Goal: Task Accomplishment & Management: Manage account settings

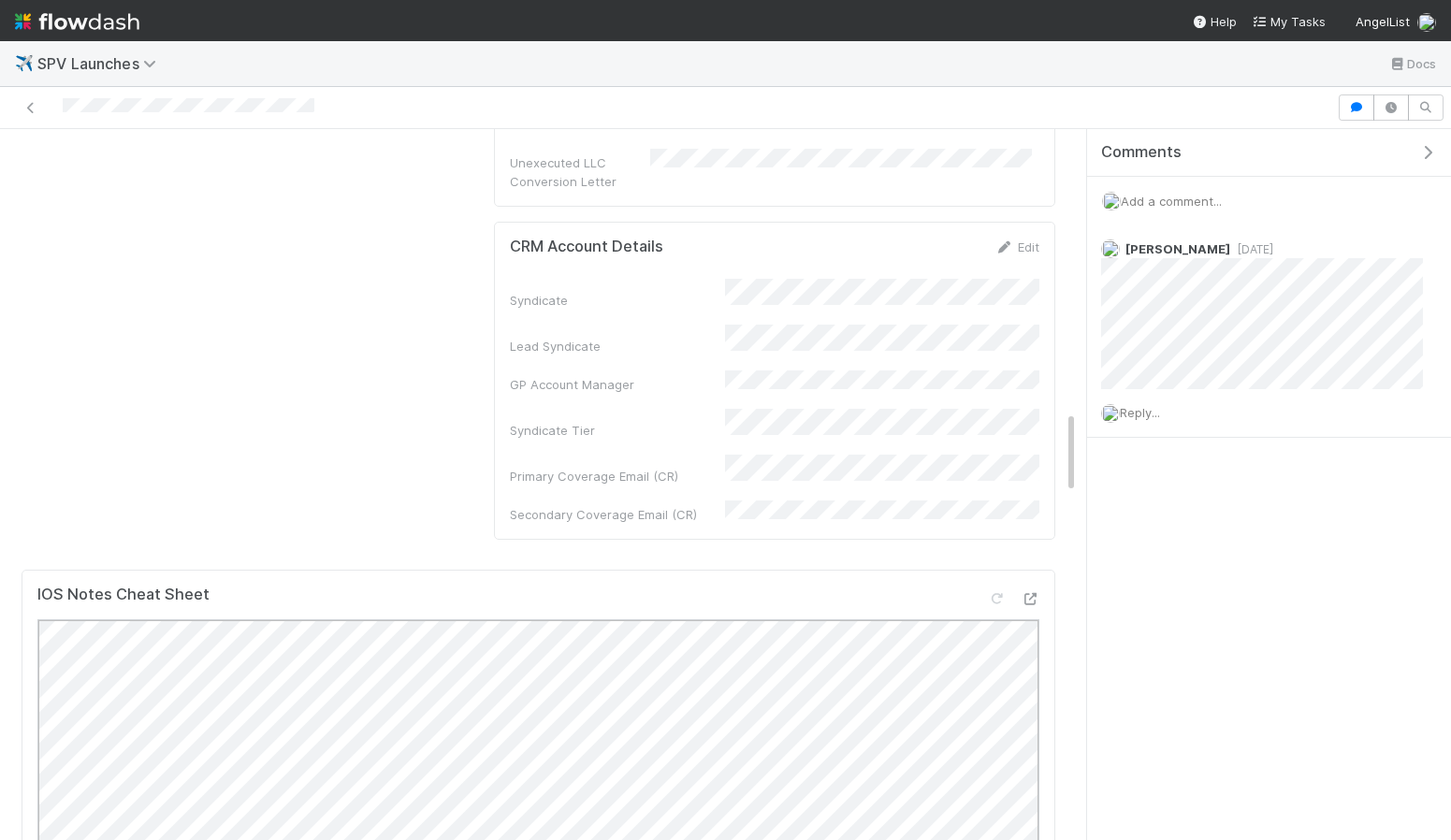
scroll to position [2167, 0]
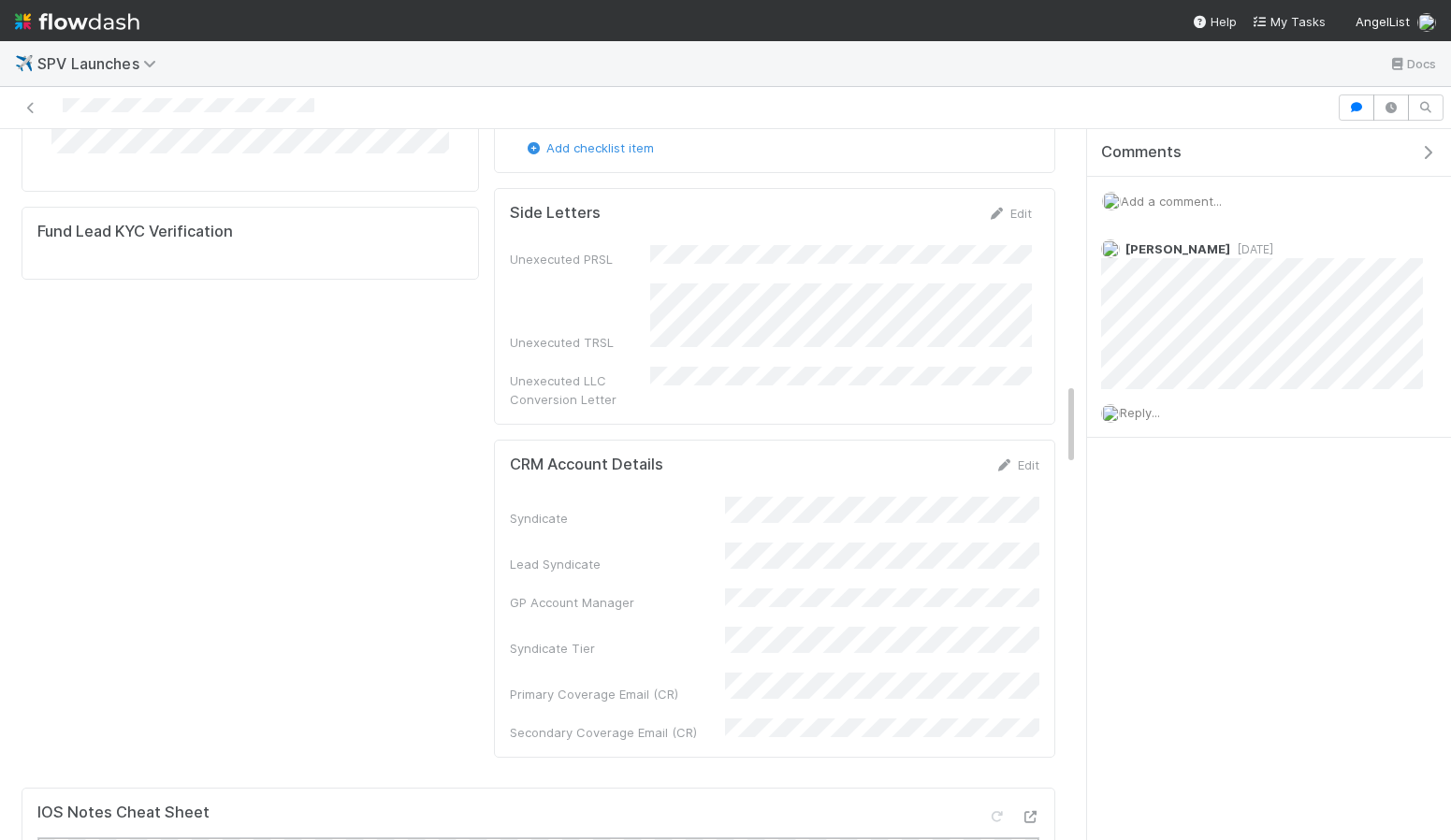
click at [551, 555] on div "Lead Syndicate" at bounding box center [617, 564] width 215 height 19
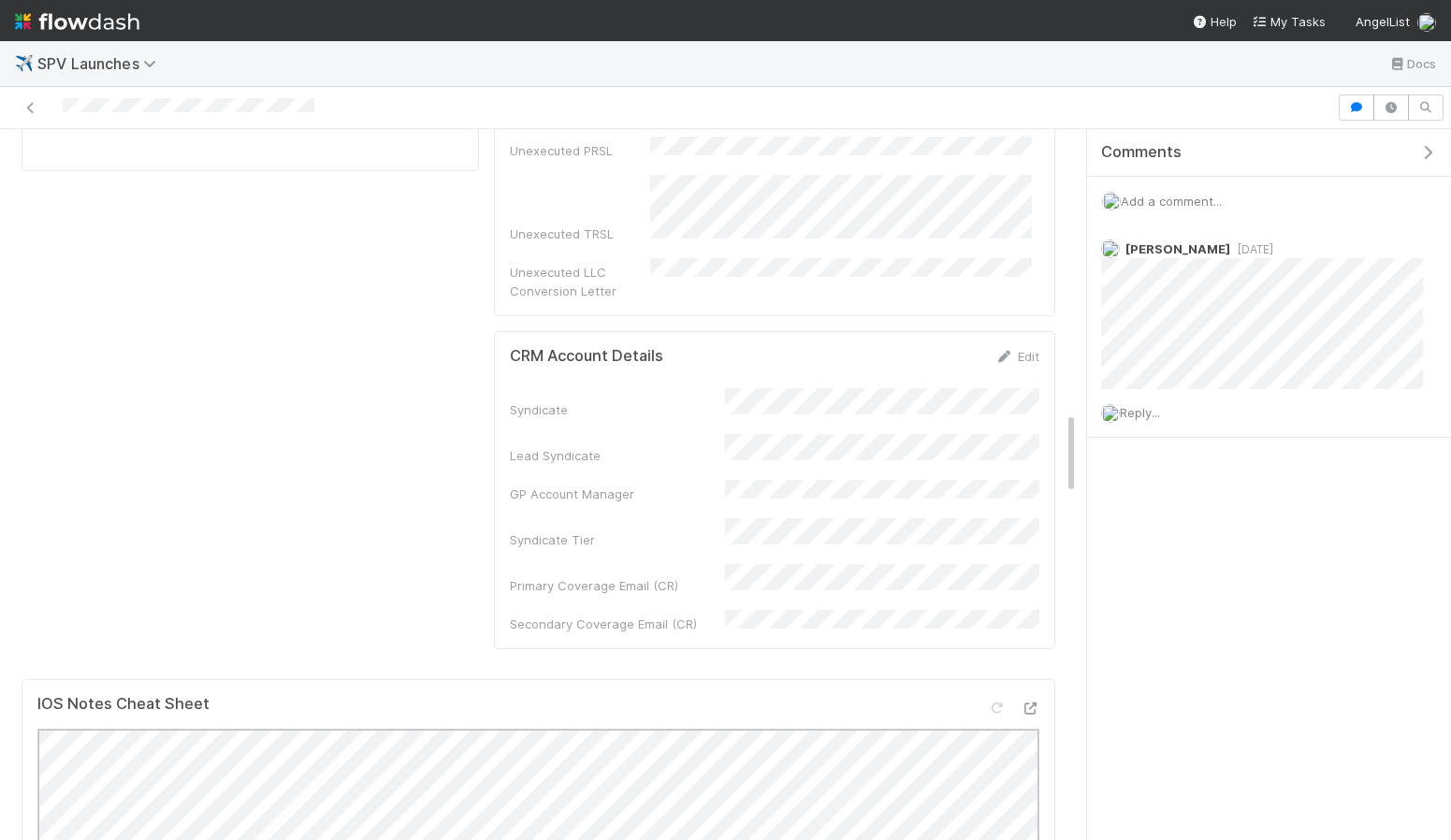
scroll to position [2460, 0]
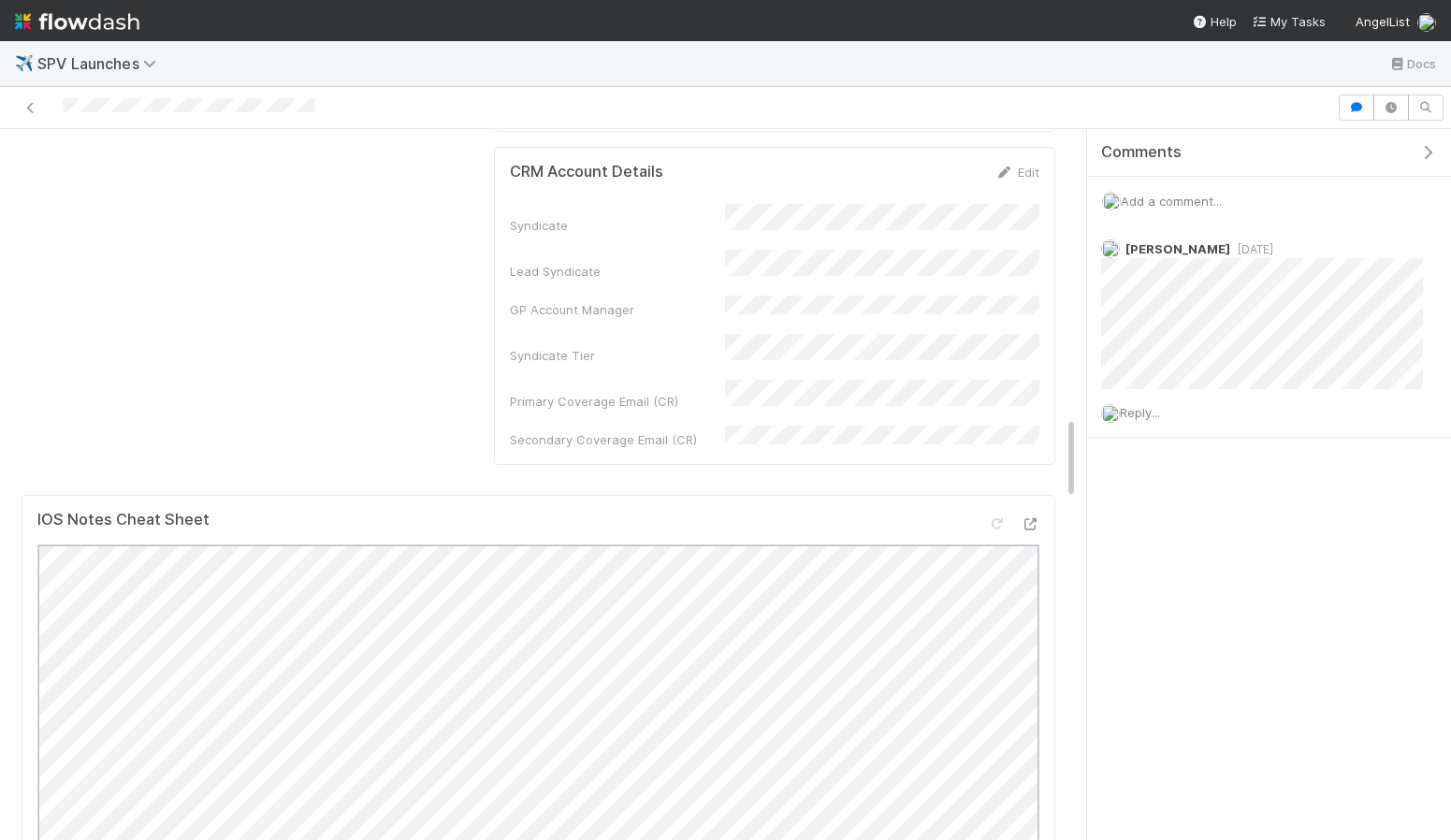
click at [23, 22] on img at bounding box center [78, 21] width 124 height 32
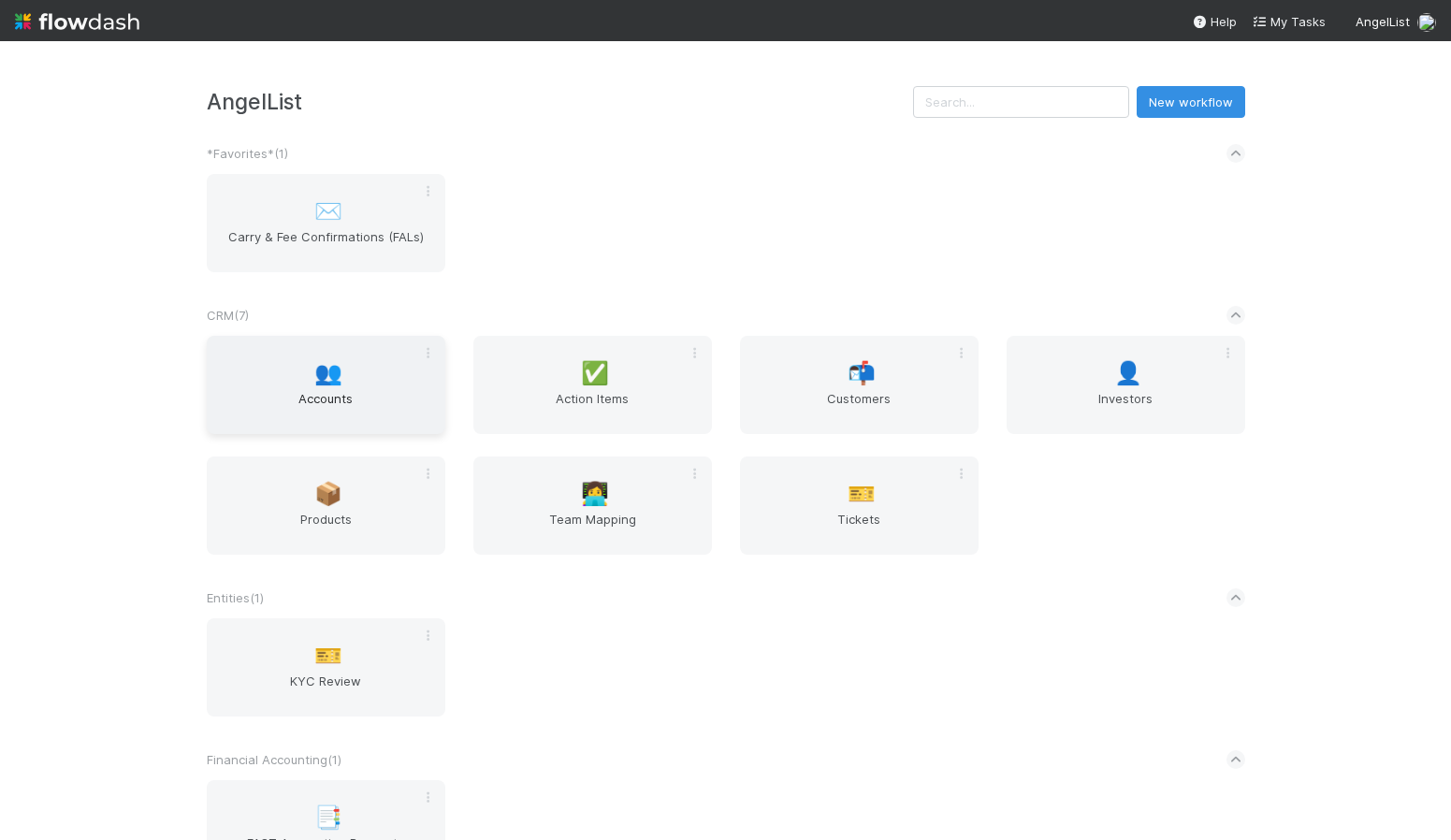
click at [312, 412] on span "Accounts" at bounding box center [326, 408] width 224 height 37
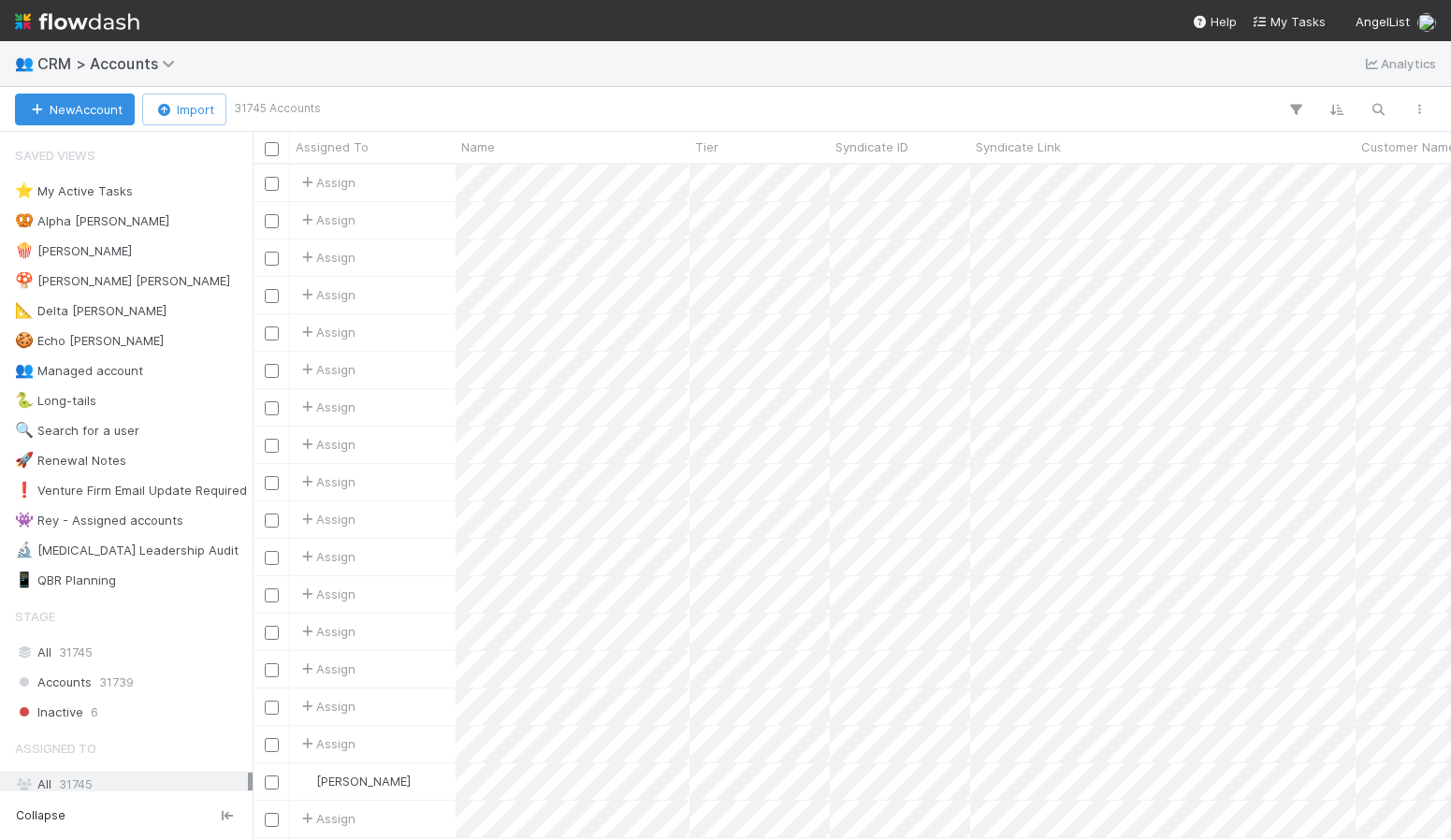
scroll to position [674, 1198]
click at [1384, 110] on icon "button" at bounding box center [1378, 110] width 19 height 17
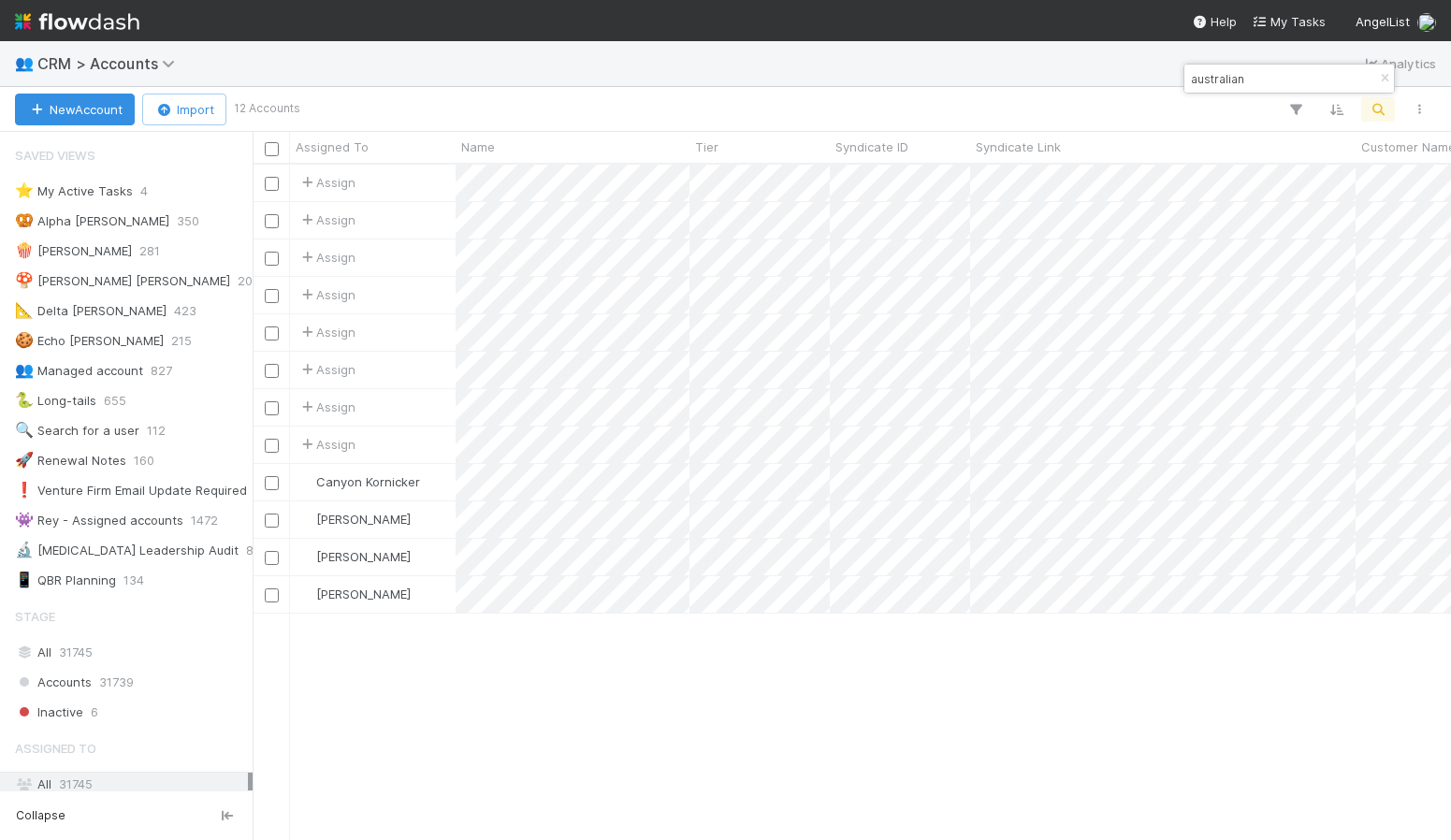
type input "australian"
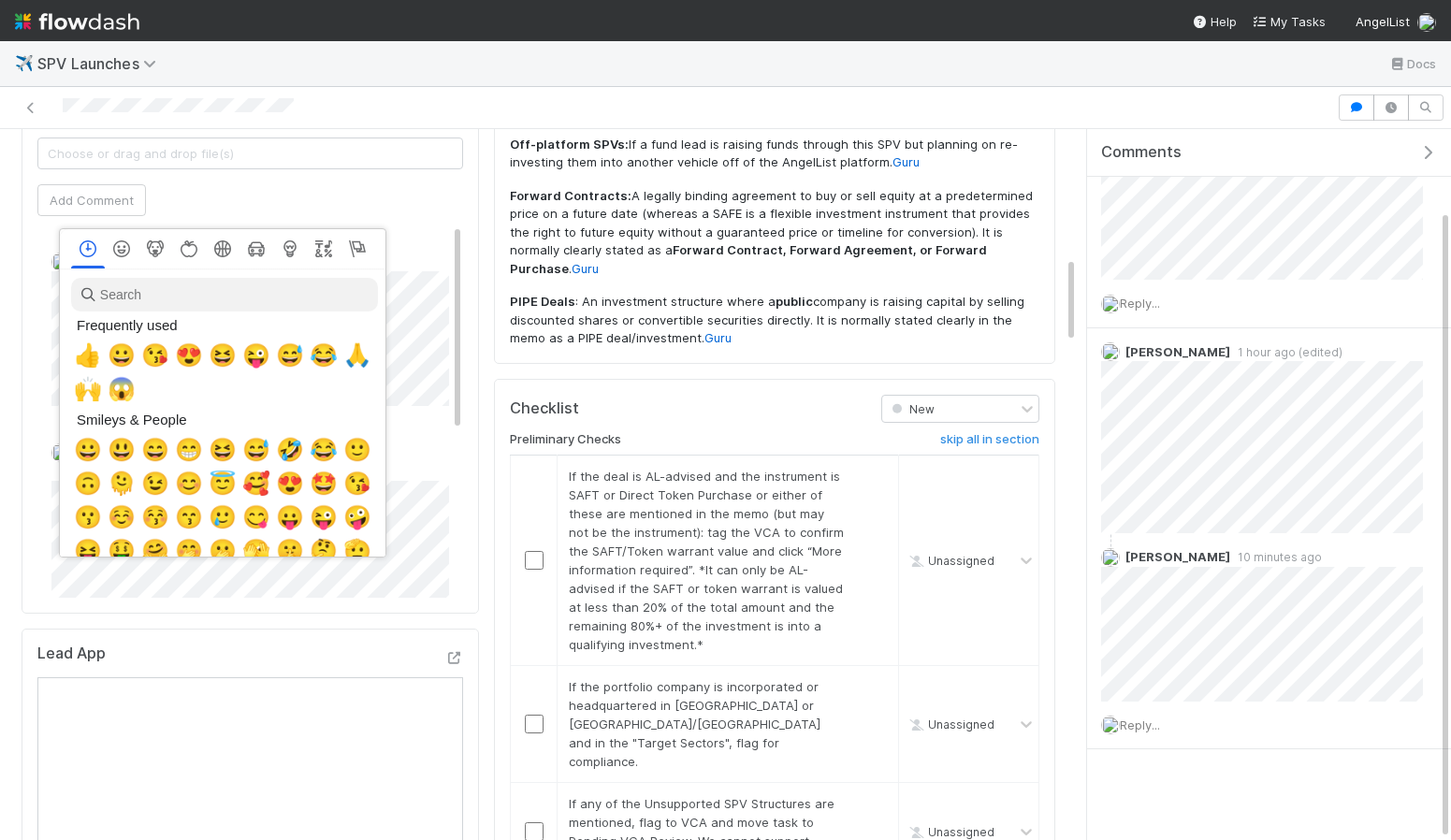
click at [441, 401] on div at bounding box center [726, 420] width 1451 height 840
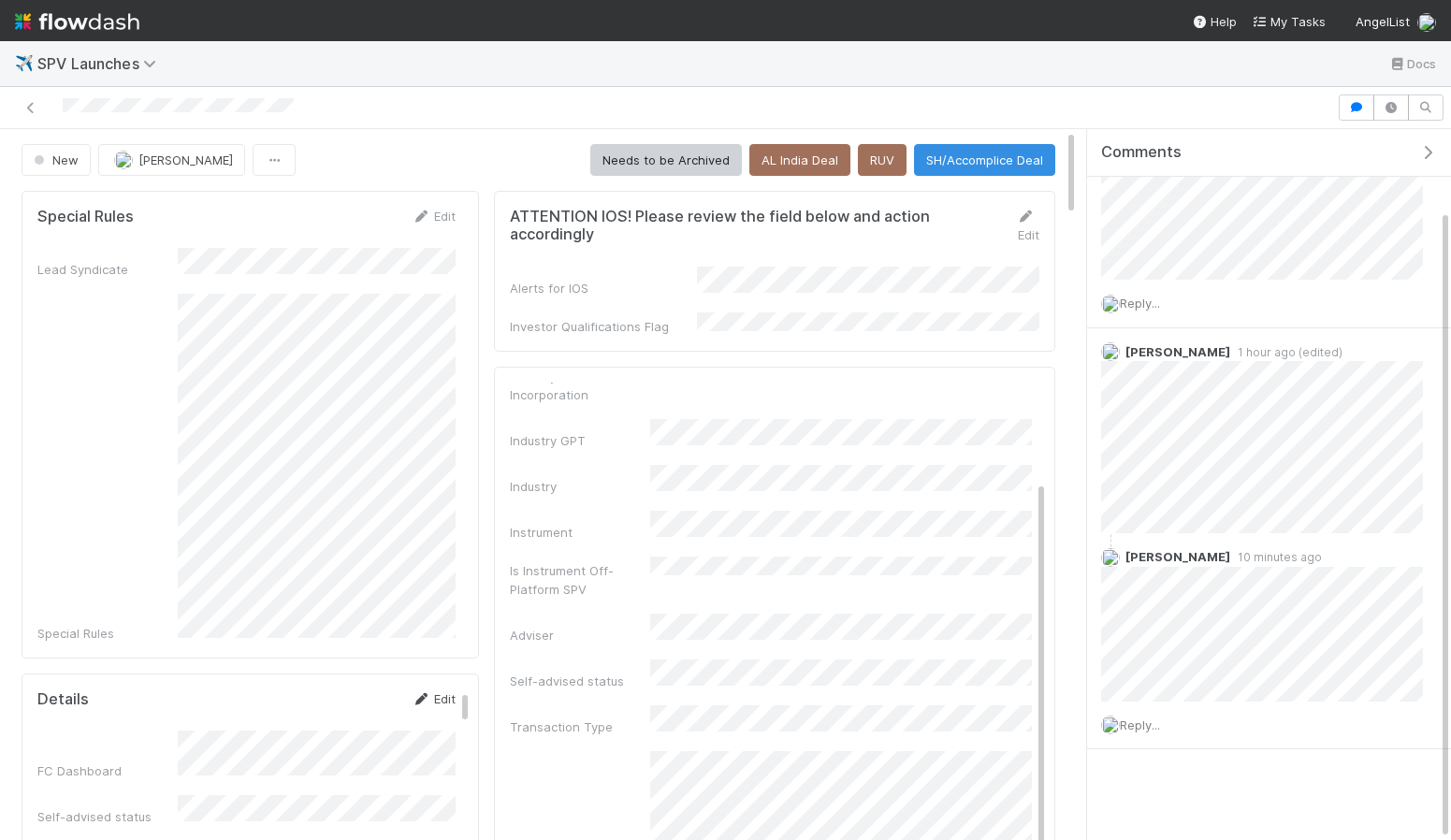
click at [432, 691] on link "Edit" at bounding box center [434, 698] width 44 height 15
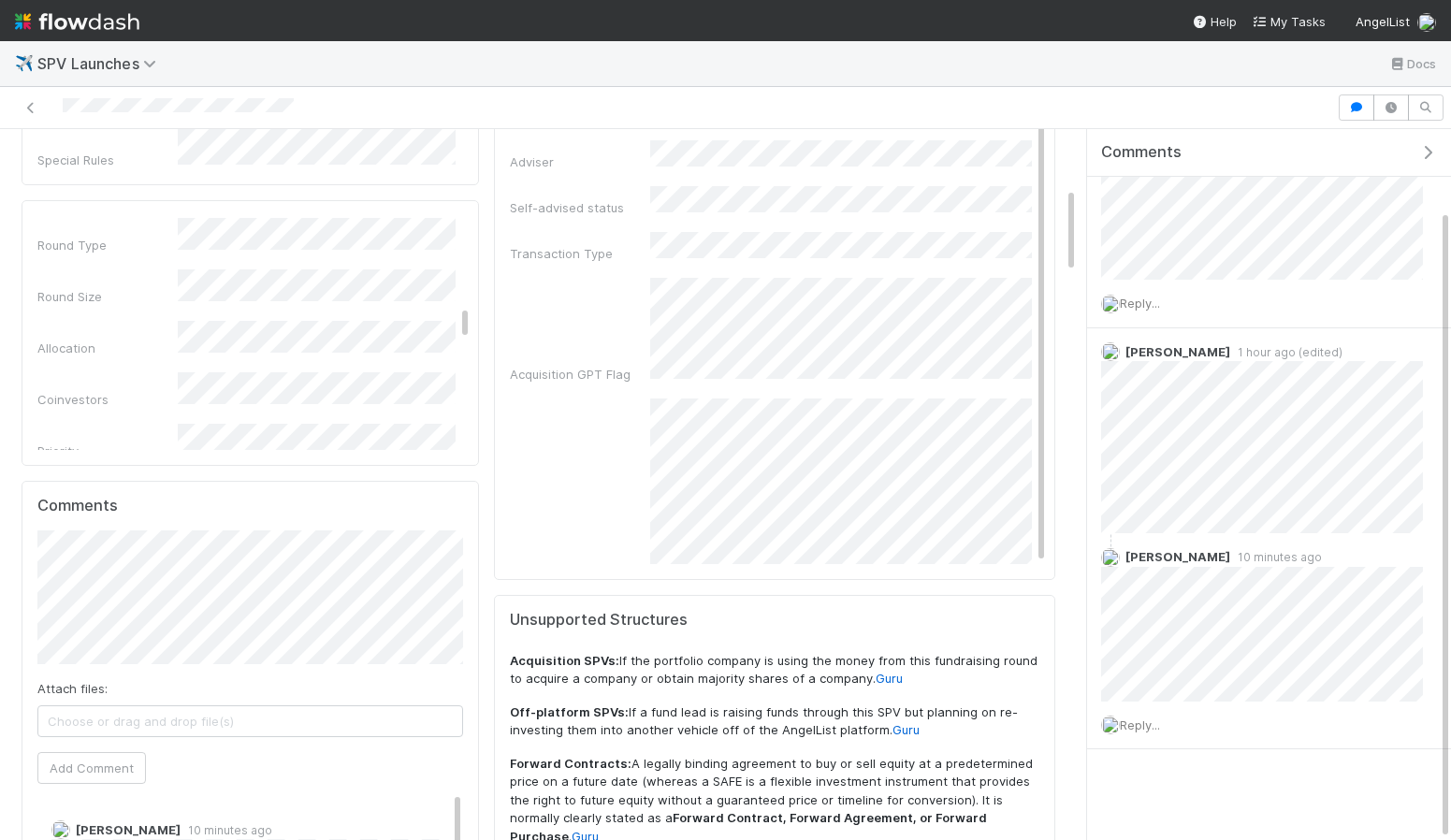
scroll to position [1065, 0]
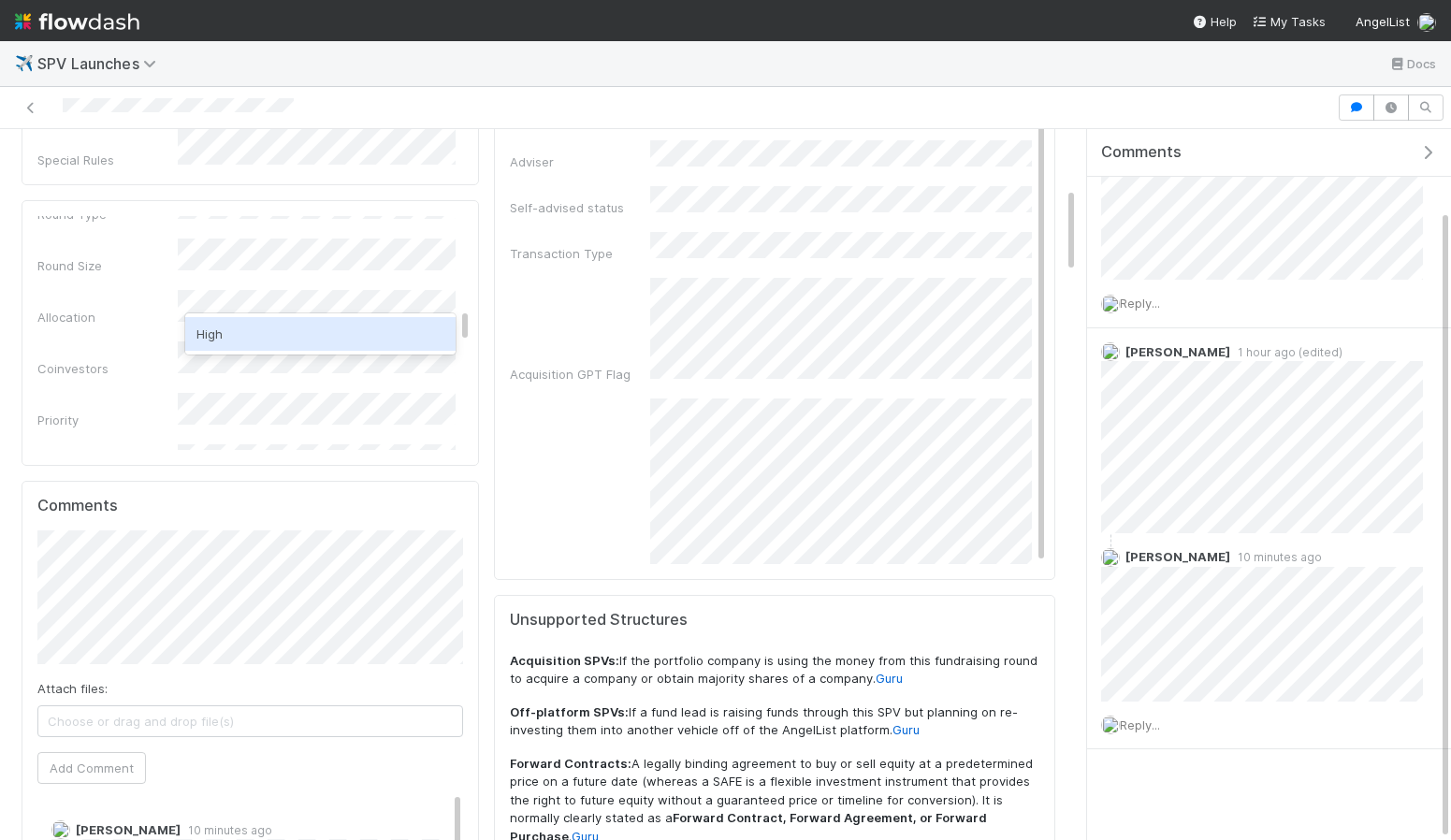
click at [254, 343] on div "High" at bounding box center [321, 333] width 270 height 33
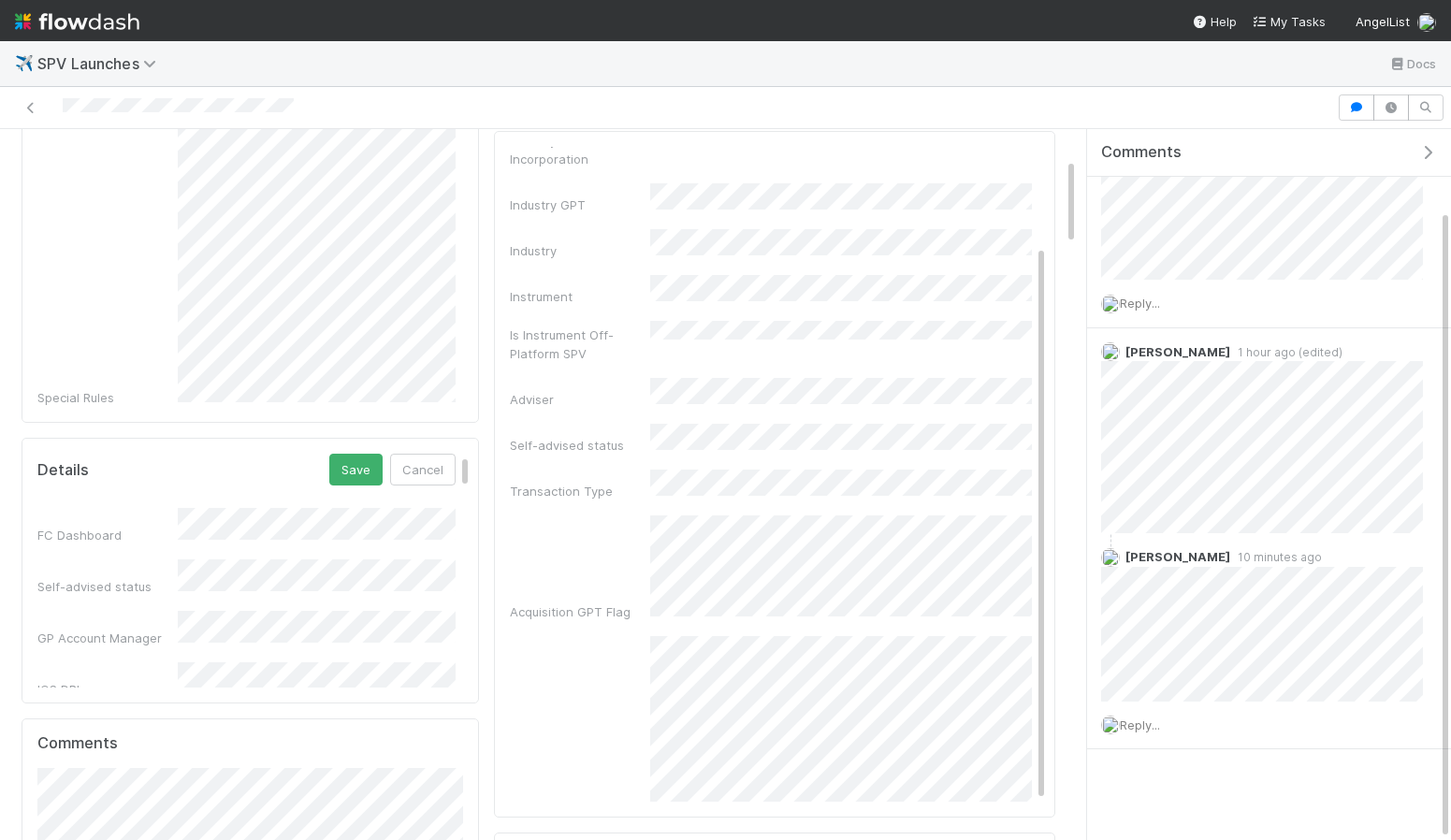
scroll to position [208, 0]
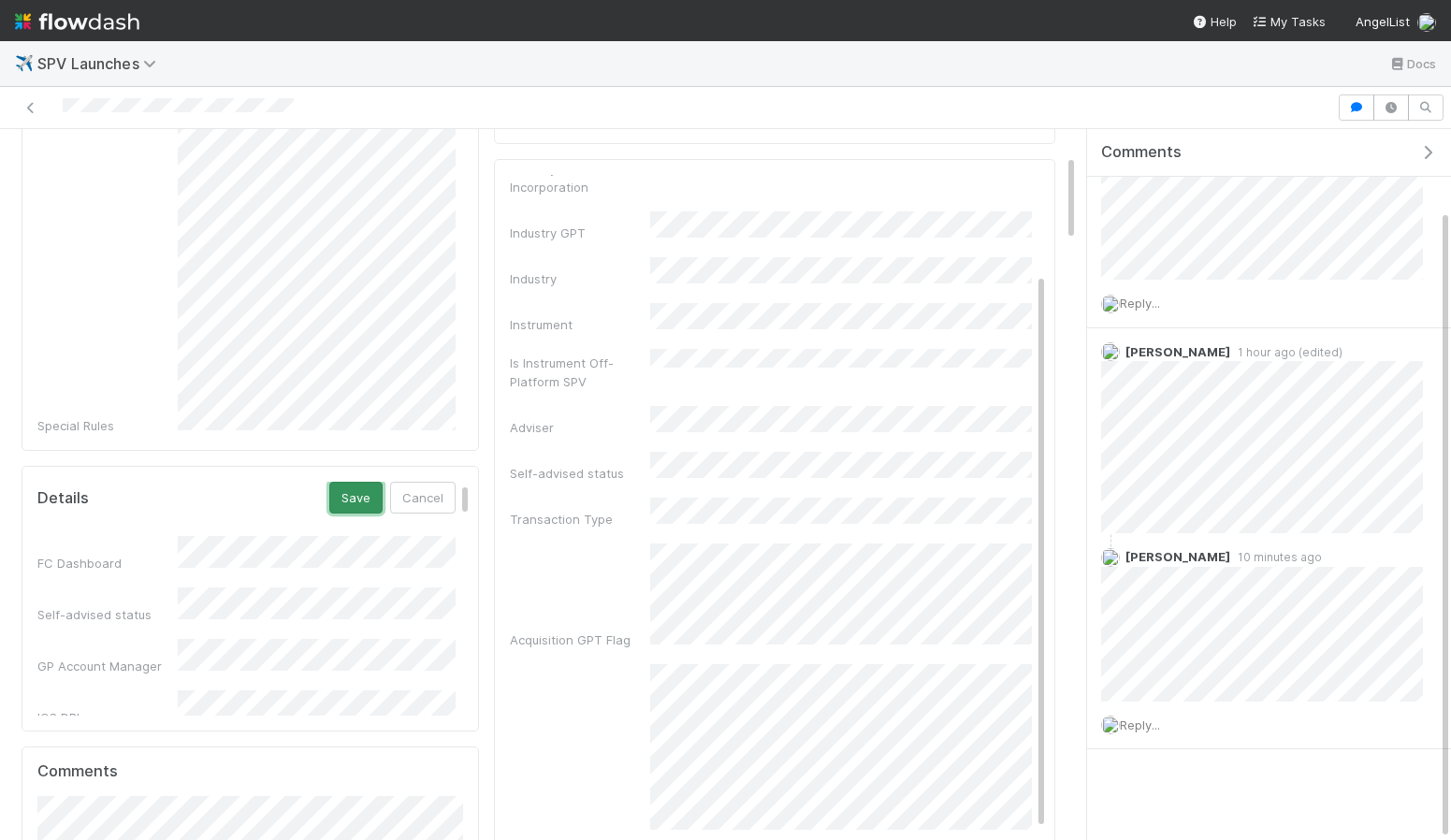
click at [360, 495] on button "Save" at bounding box center [356, 497] width 54 height 32
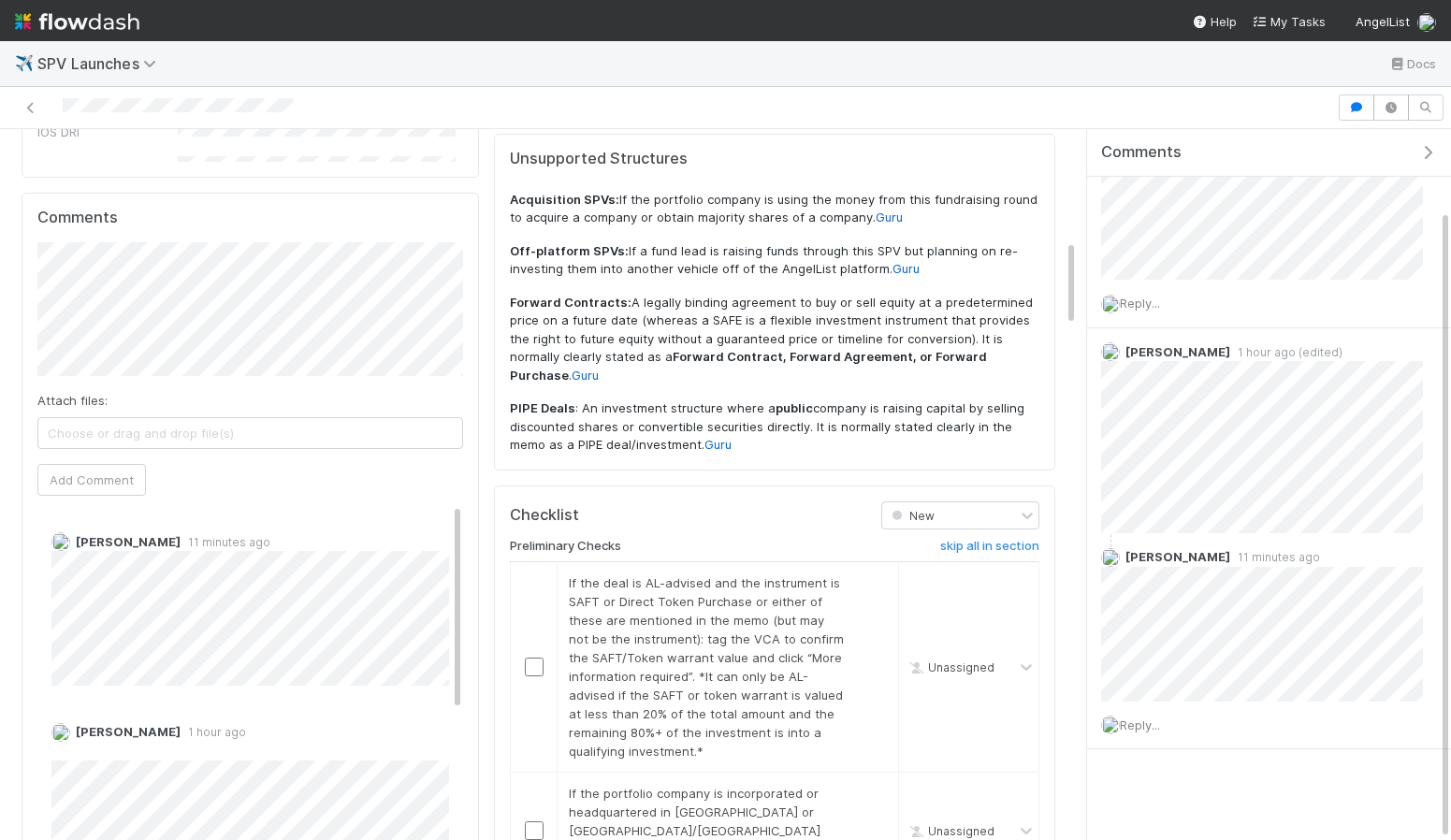
scroll to position [0, 0]
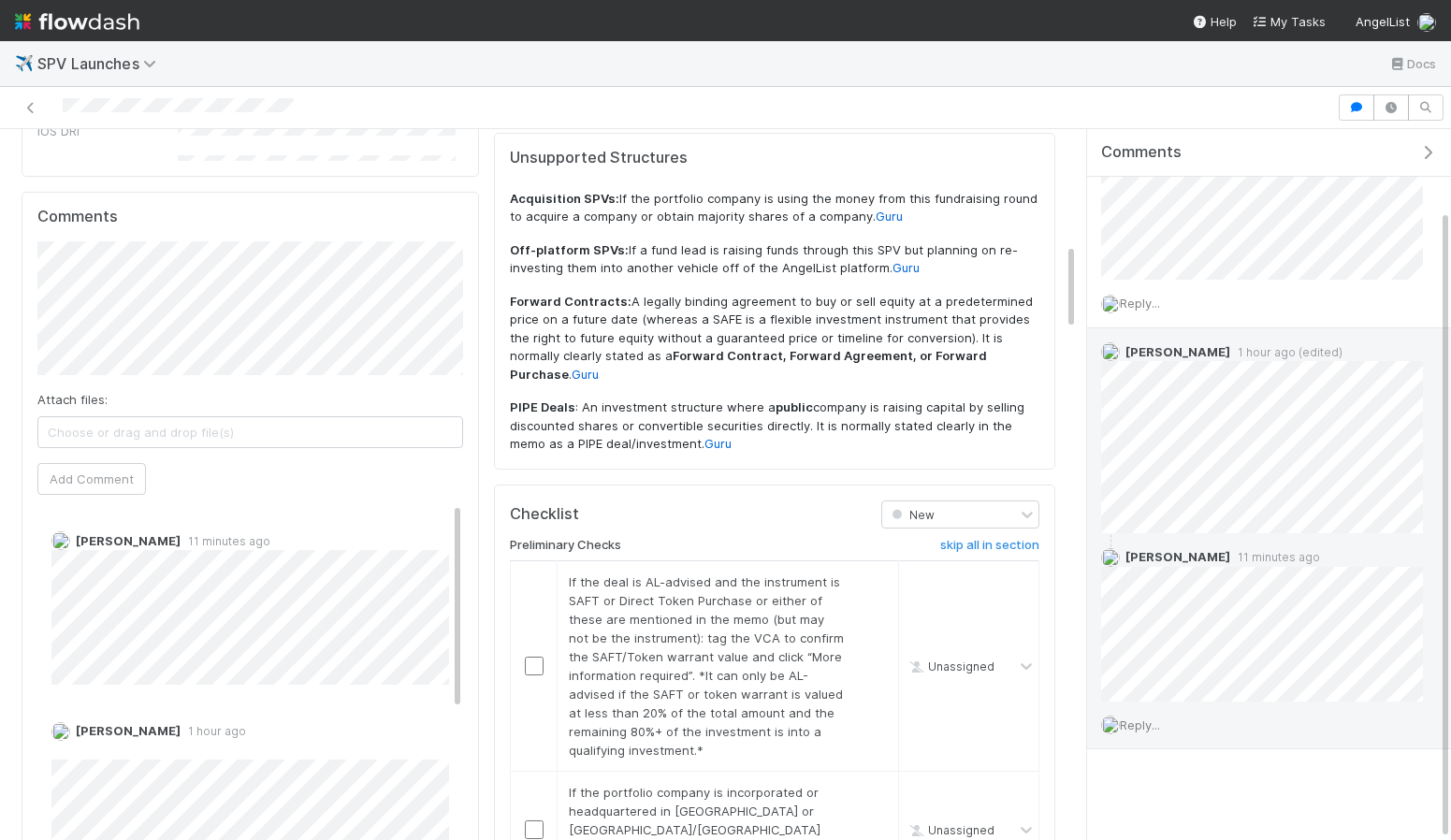
click at [1160, 714] on div "Reply..." at bounding box center [1262, 724] width 350 height 47
click at [1149, 720] on span "Reply..." at bounding box center [1140, 725] width 40 height 15
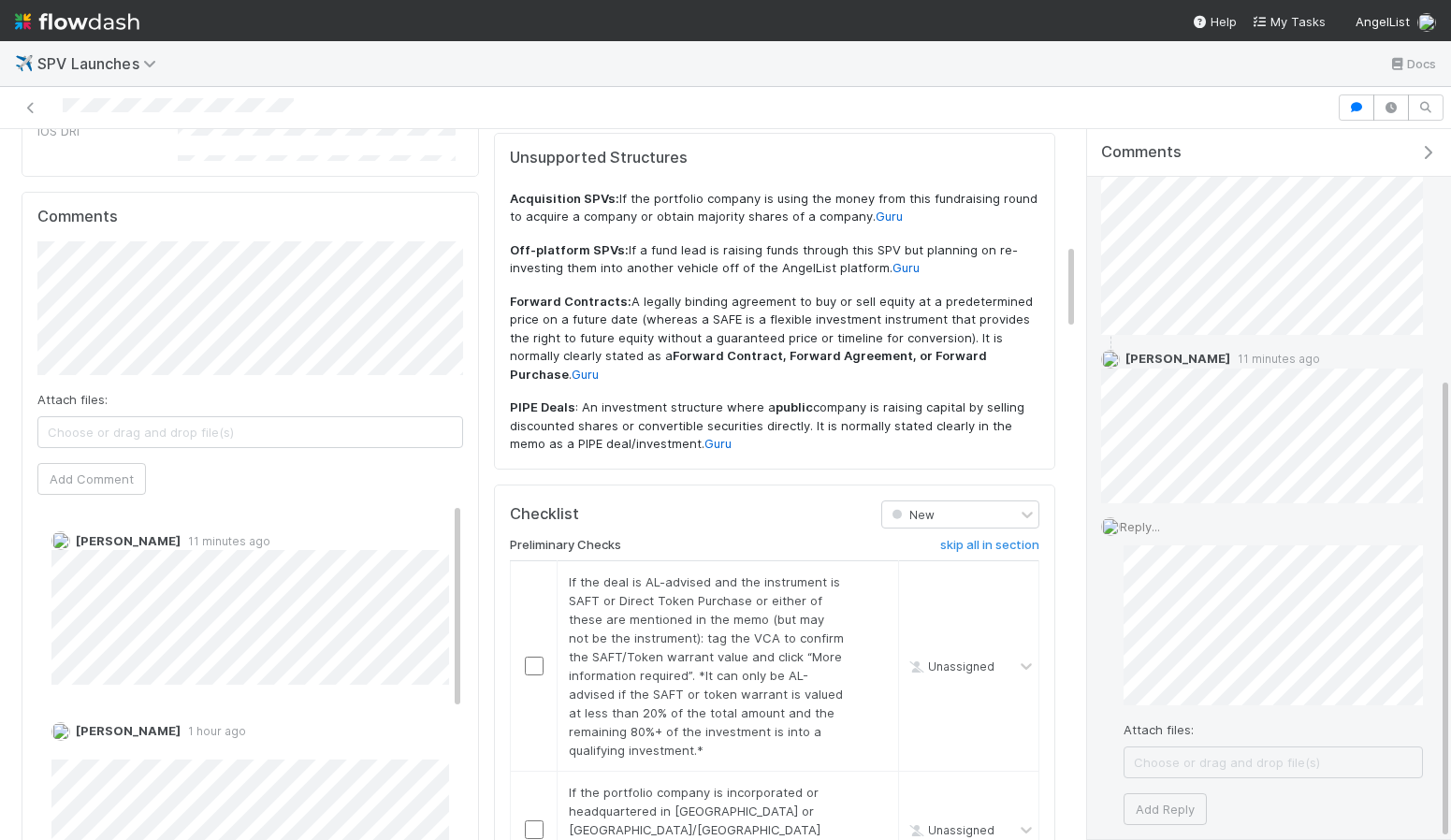
scroll to position [380, 0]
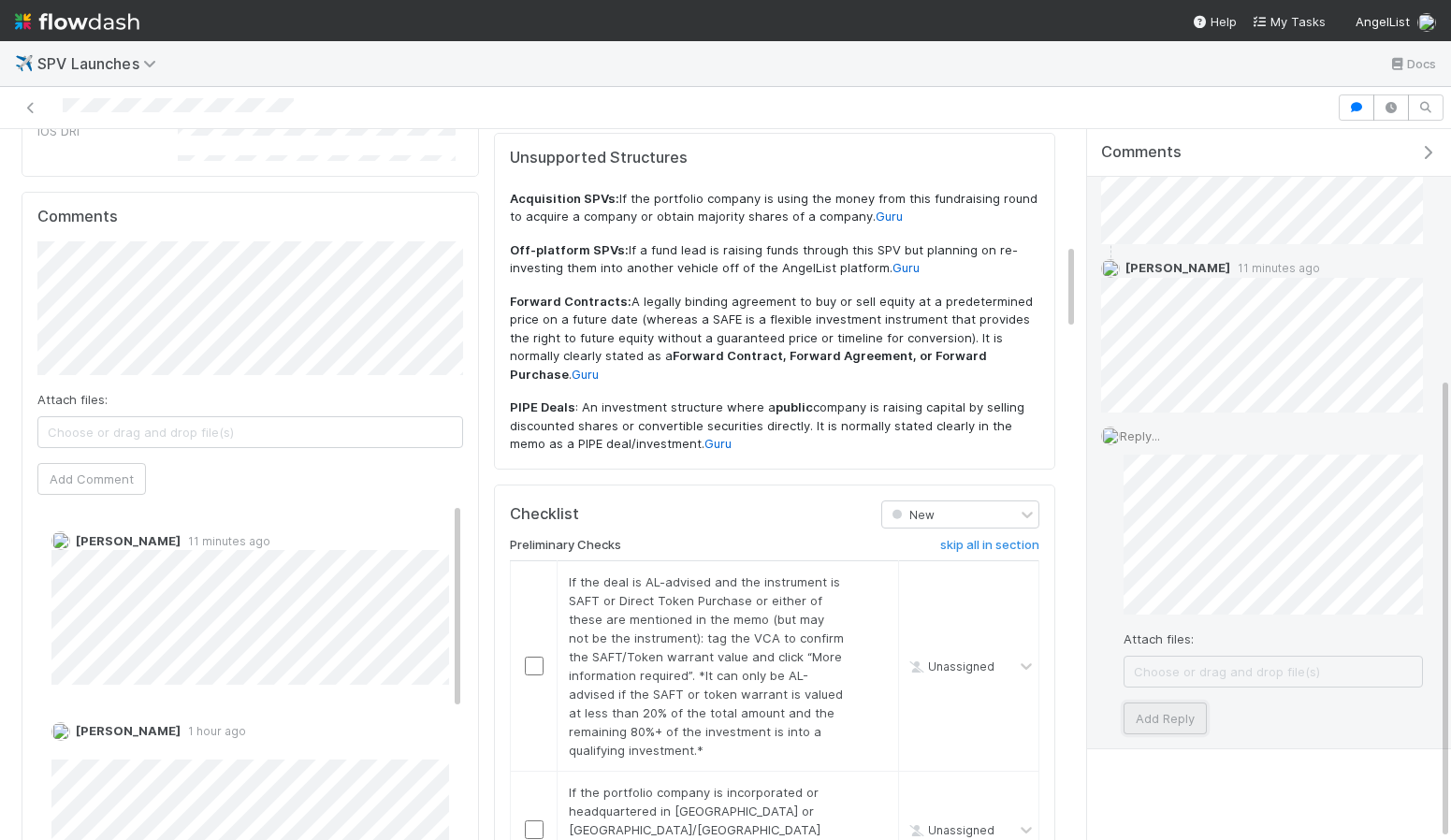
click at [1160, 718] on button "Add Reply" at bounding box center [1165, 718] width 83 height 32
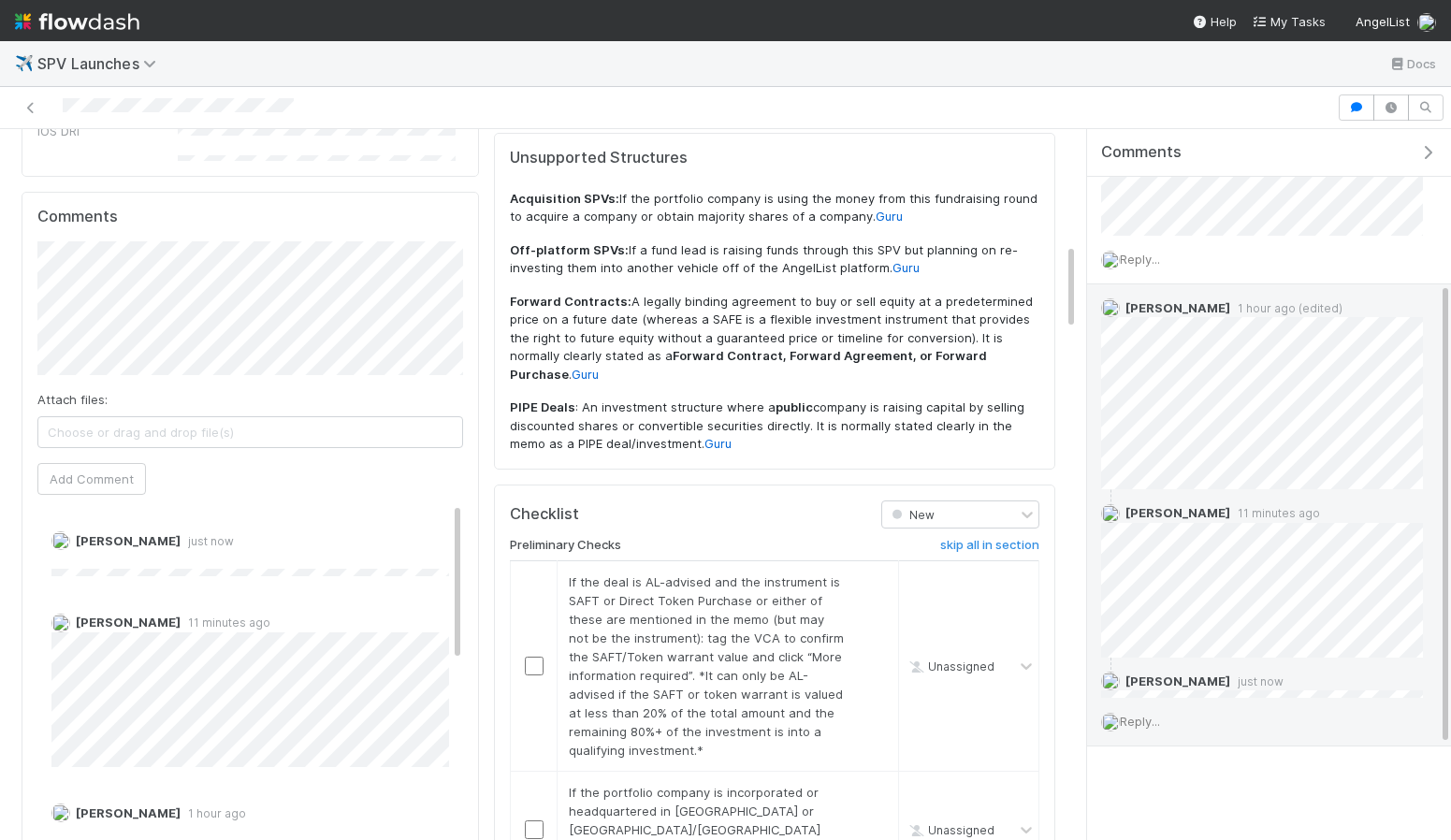
scroll to position [235, 0]
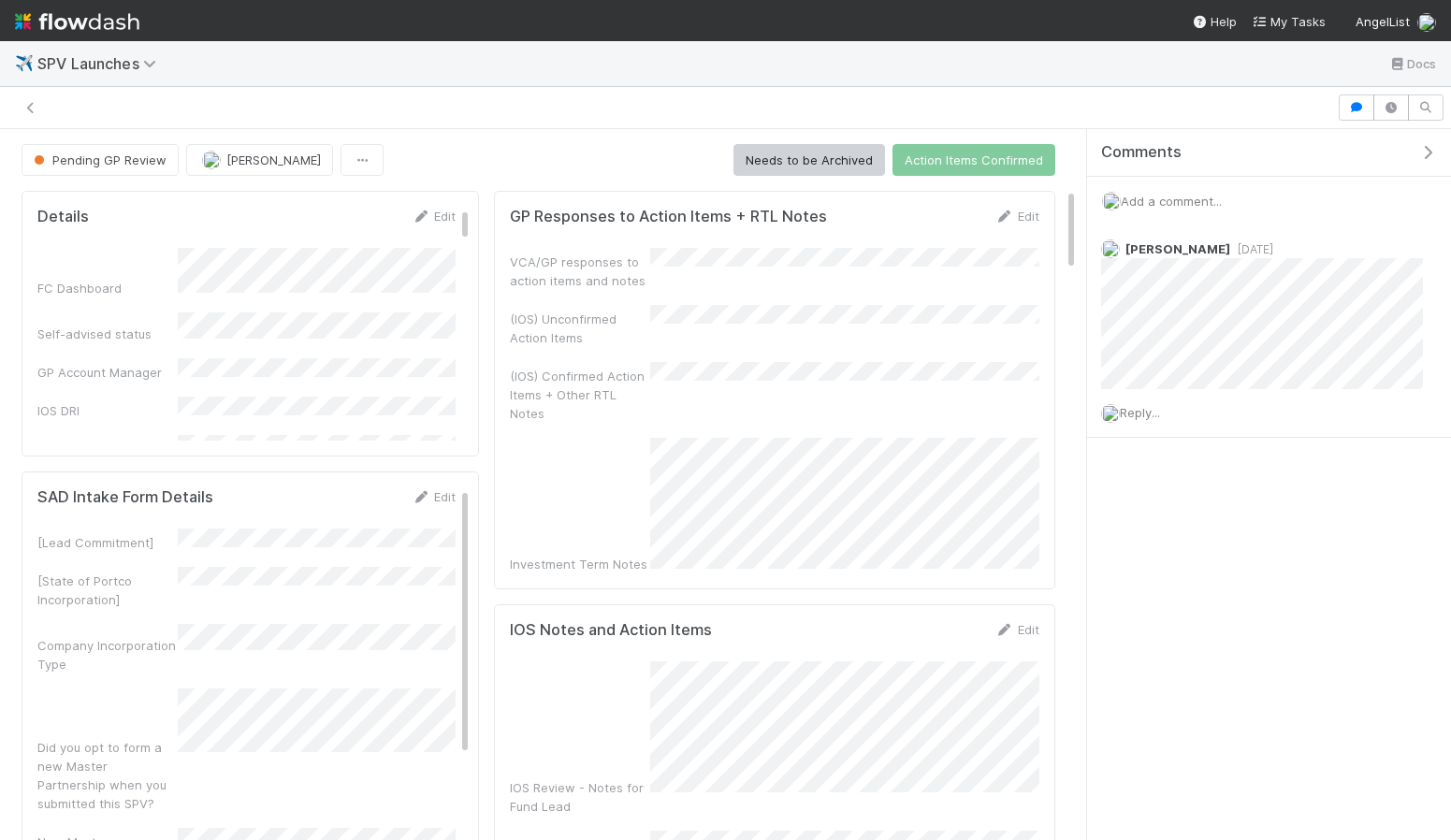
scroll to position [497, 0]
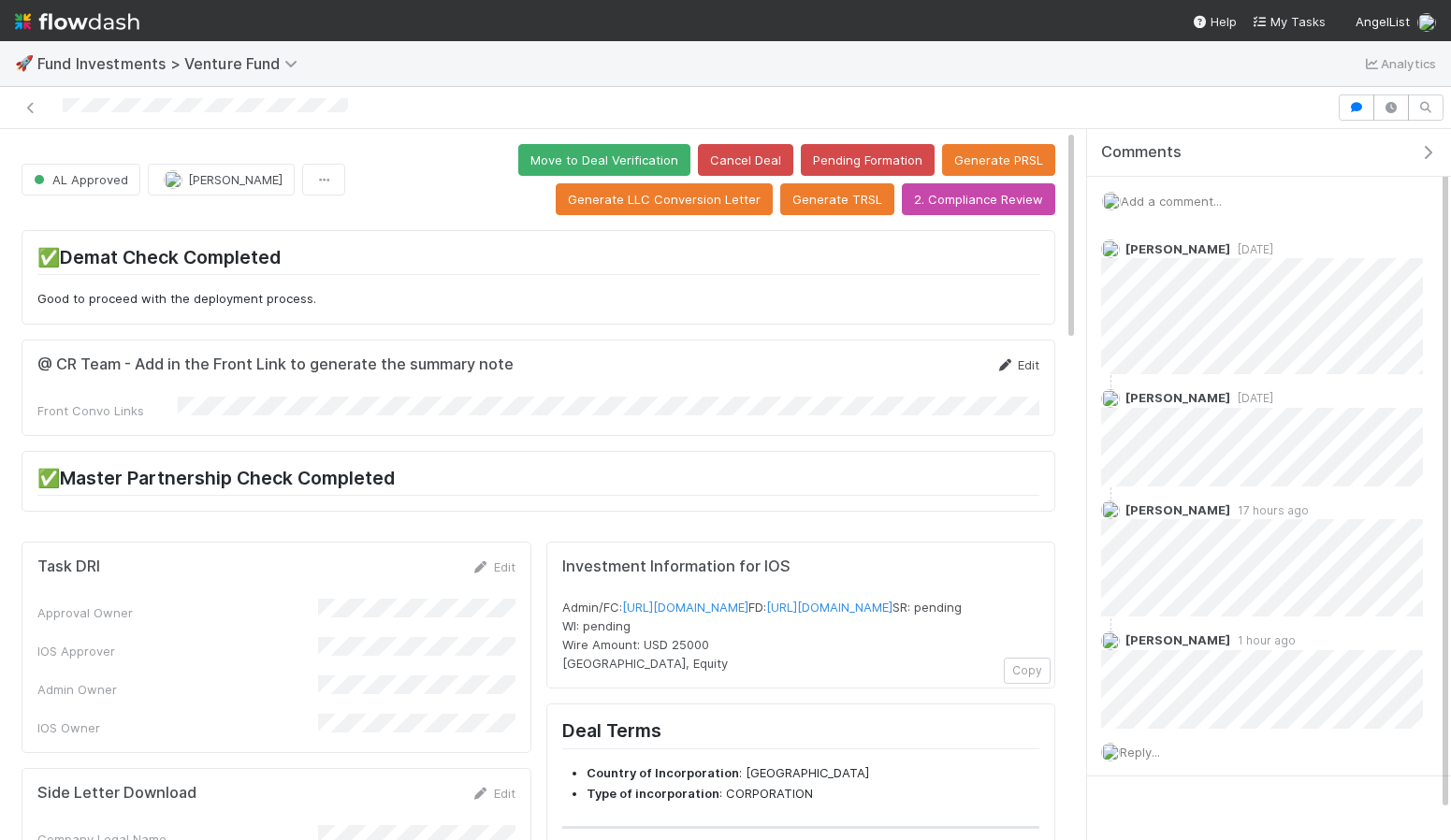
click at [1029, 366] on link "Edit" at bounding box center [1017, 365] width 44 height 15
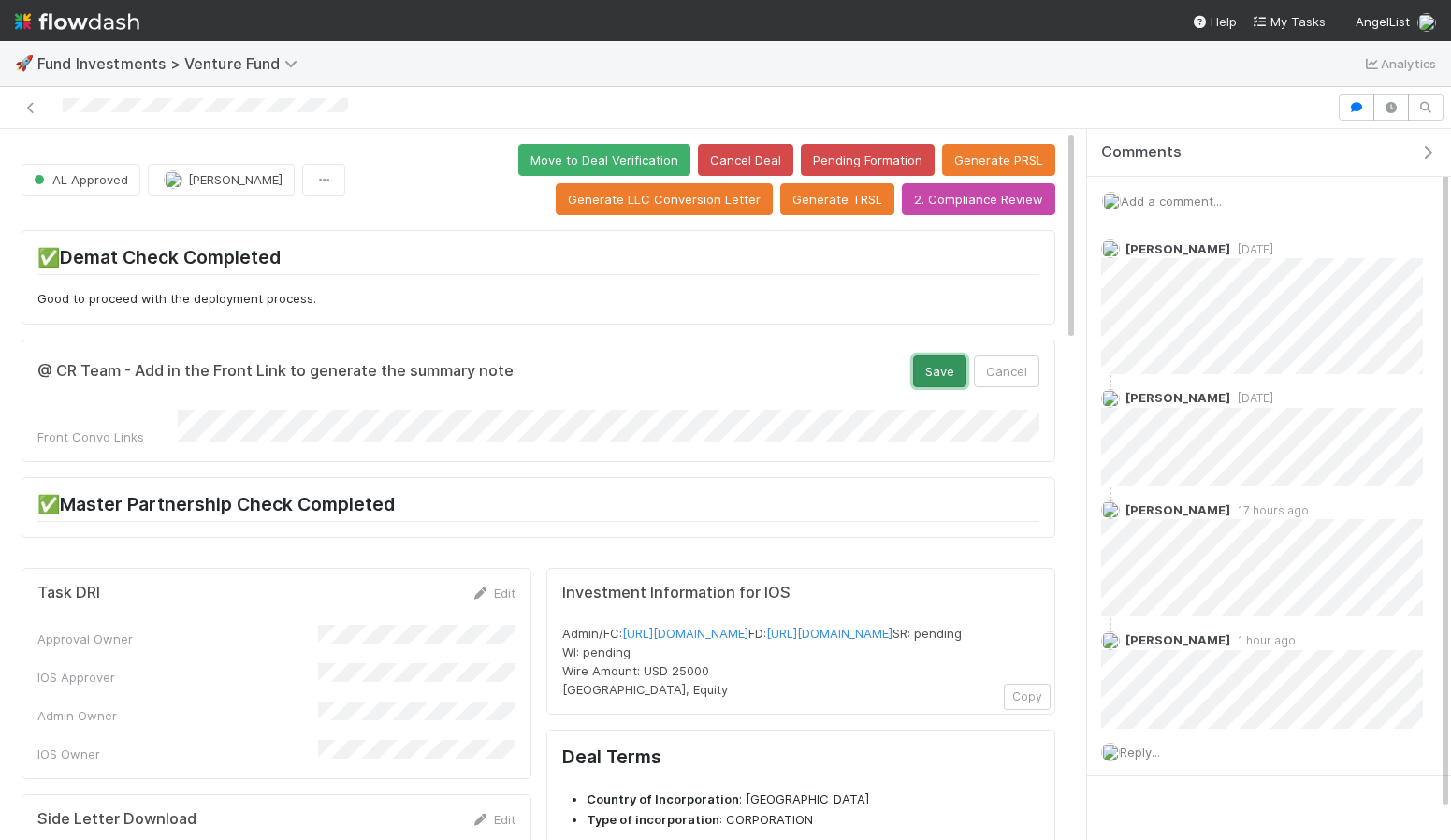
click at [965, 378] on button "Save" at bounding box center [940, 370] width 54 height 32
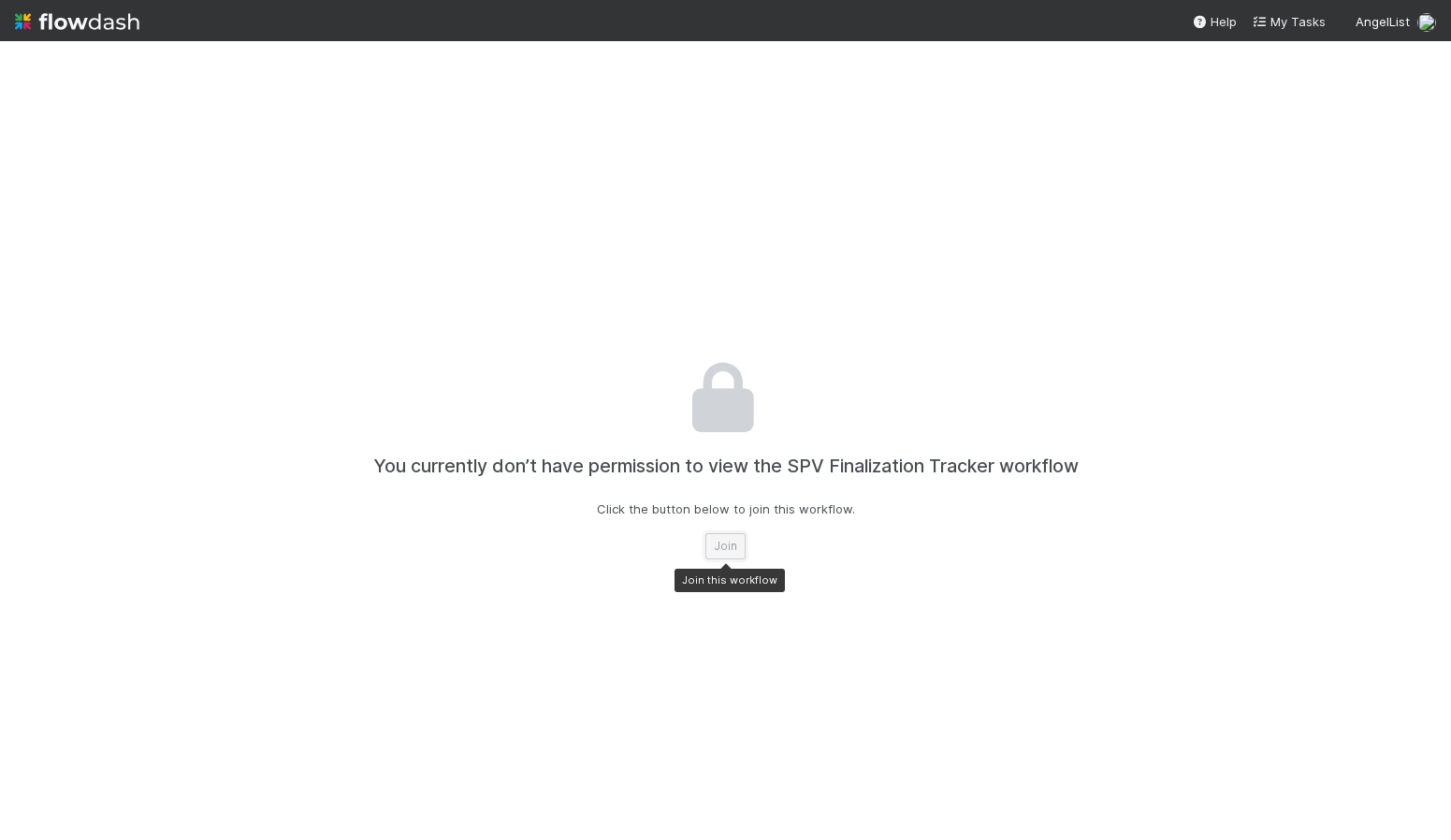
click at [723, 546] on button "Join" at bounding box center [726, 545] width 40 height 26
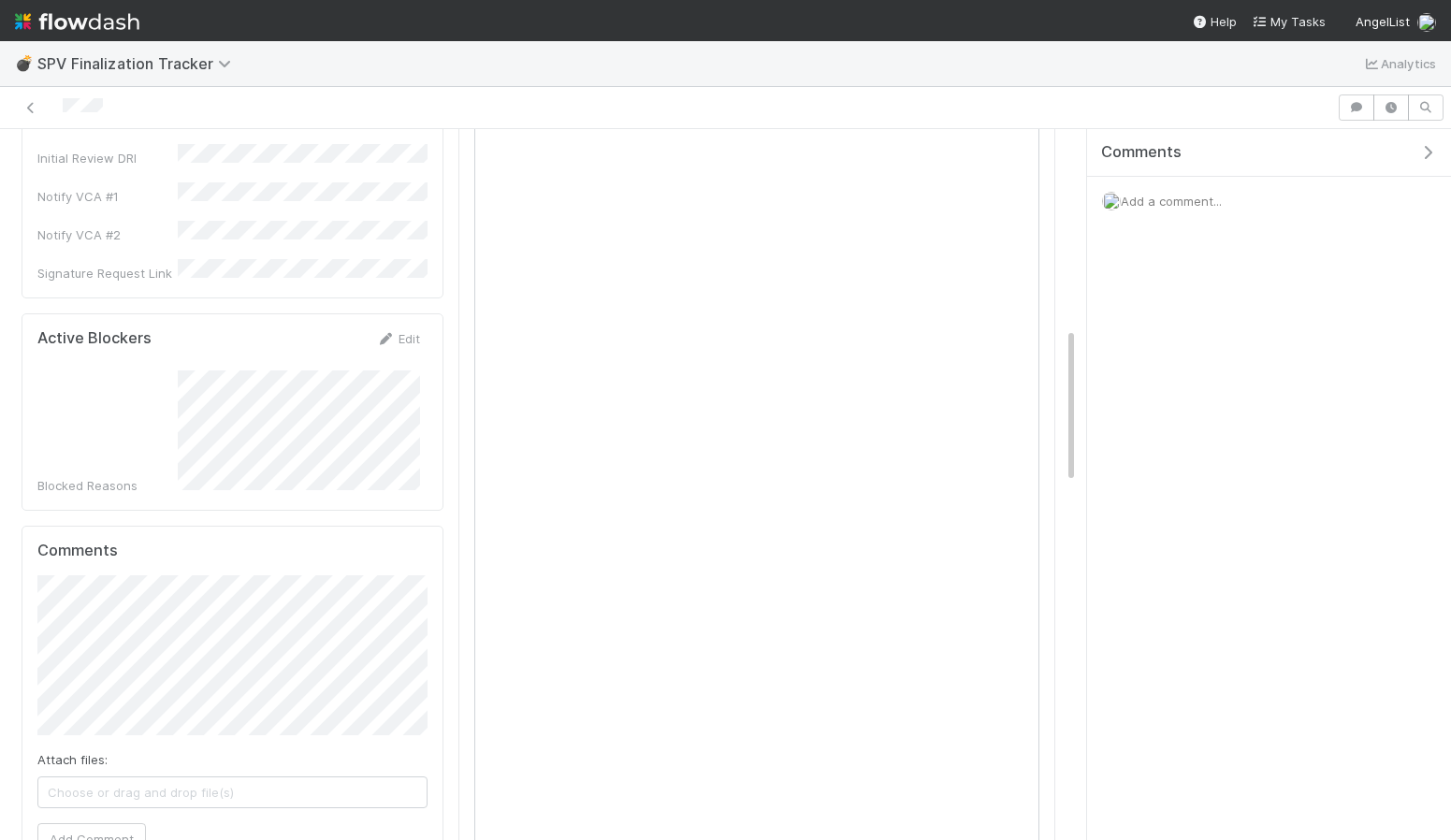
scroll to position [642, 0]
